Goal: Information Seeking & Learning: Learn about a topic

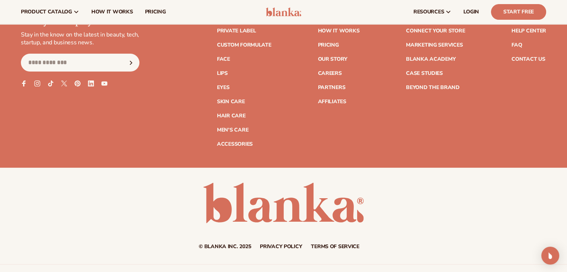
scroll to position [3066, 0]
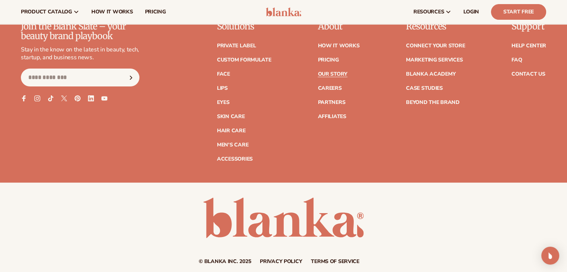
click at [322, 75] on link "Our Story" at bounding box center [332, 74] width 29 height 5
